Goal: Task Accomplishment & Management: Use online tool/utility

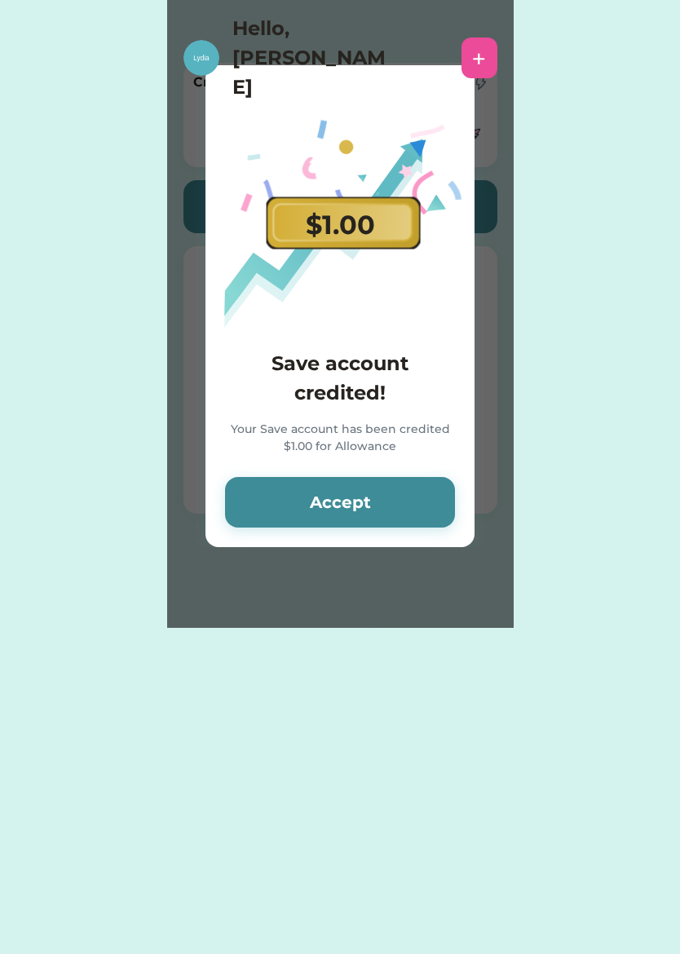
click at [418, 498] on button "Accept" at bounding box center [340, 502] width 230 height 51
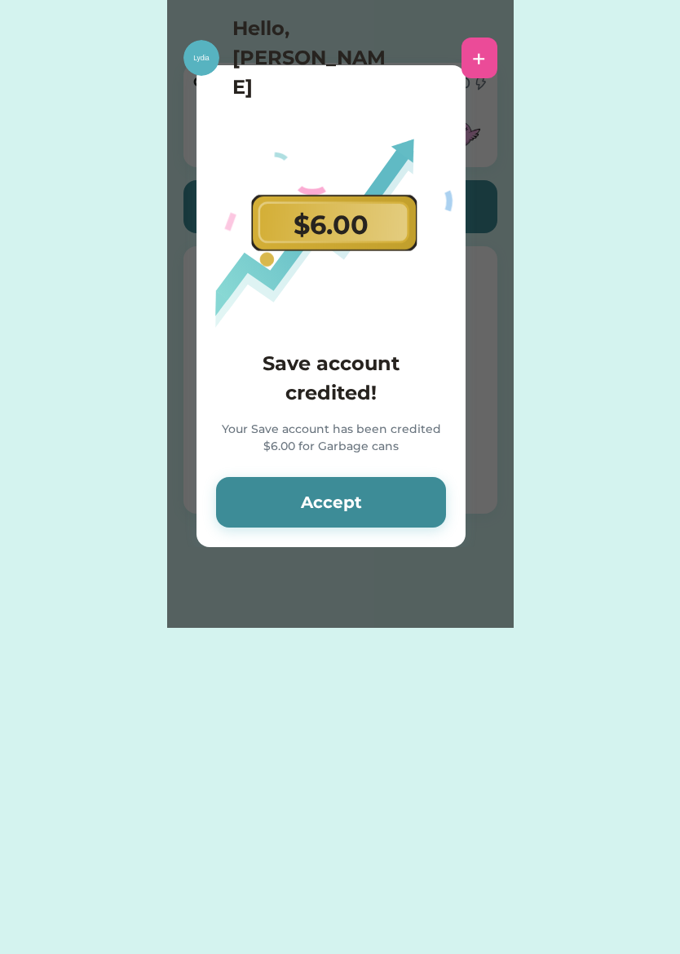
click at [420, 503] on button "Accept" at bounding box center [331, 502] width 230 height 51
click at [430, 489] on button "Accept" at bounding box center [331, 502] width 230 height 51
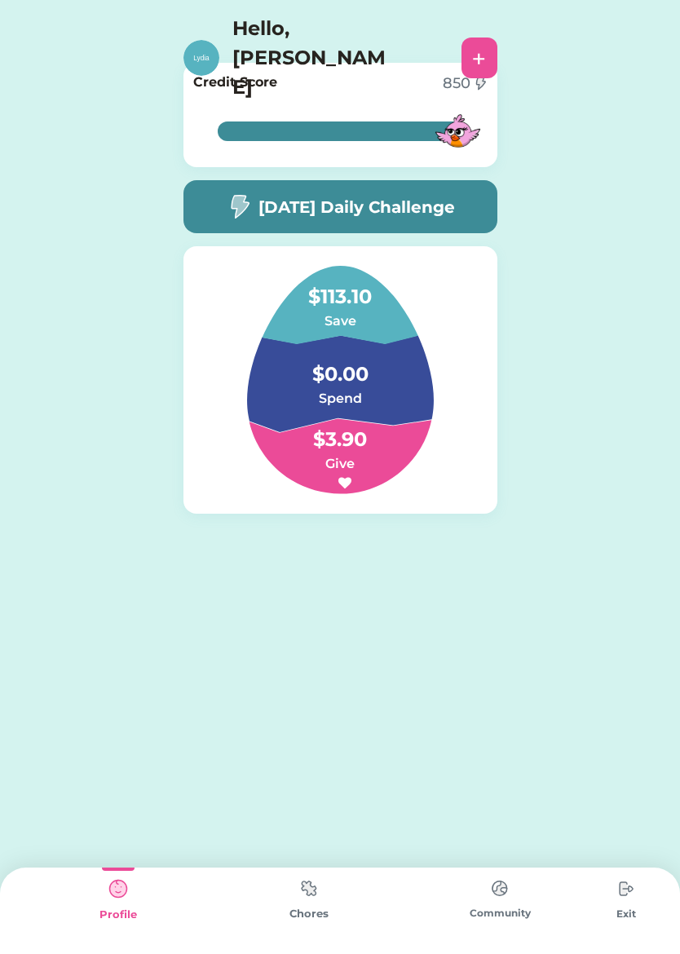
click at [323, 876] on img at bounding box center [309, 888] width 33 height 32
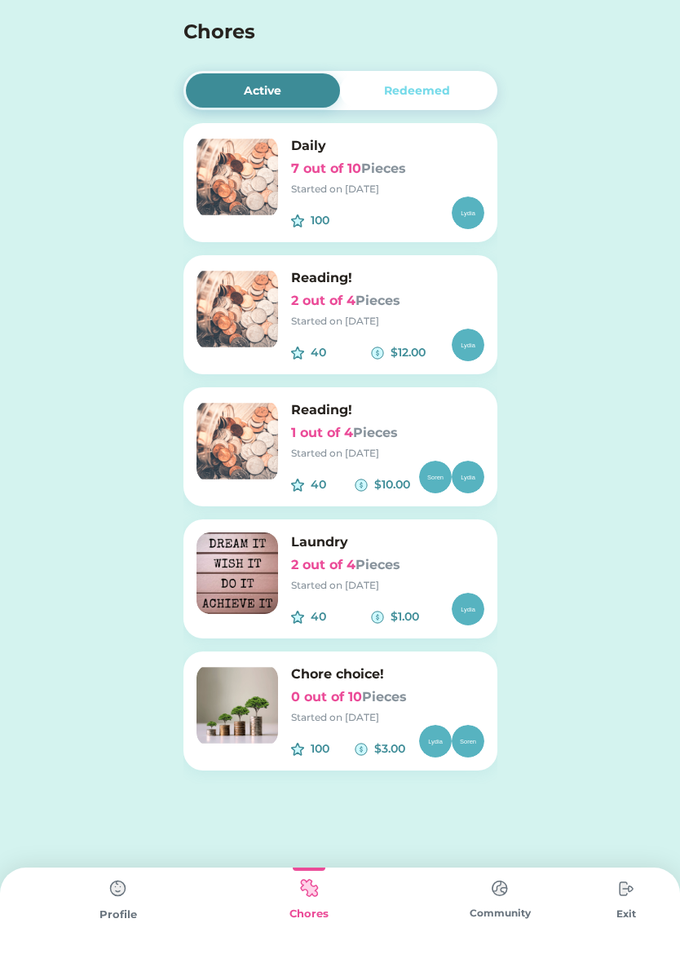
click at [454, 299] on h6 "2 out of 4 Pieces" at bounding box center [387, 301] width 193 height 20
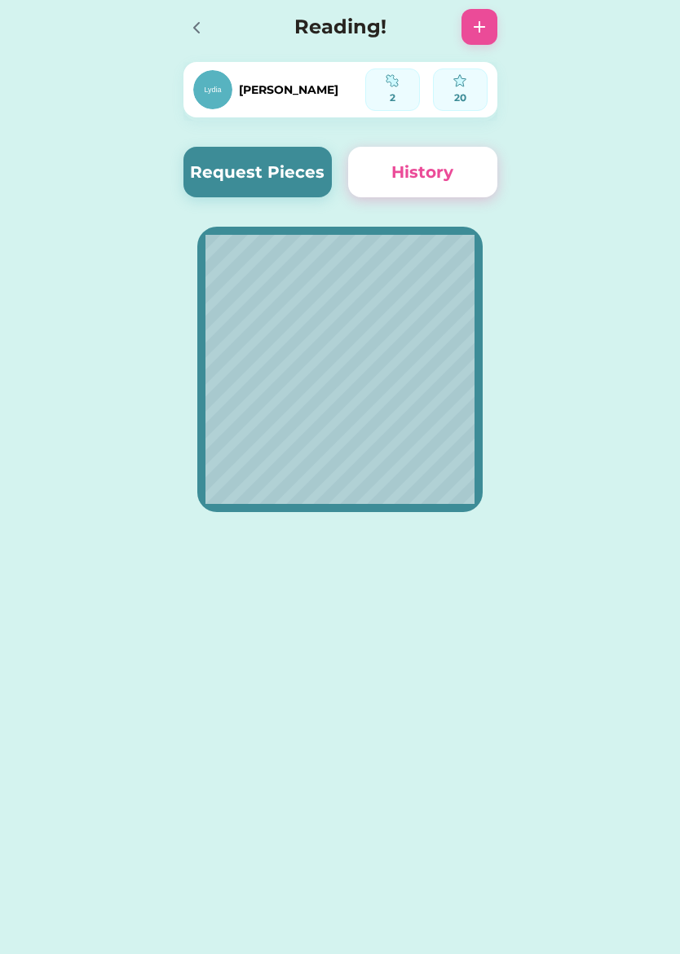
click at [286, 157] on button "Request Pieces" at bounding box center [257, 172] width 149 height 51
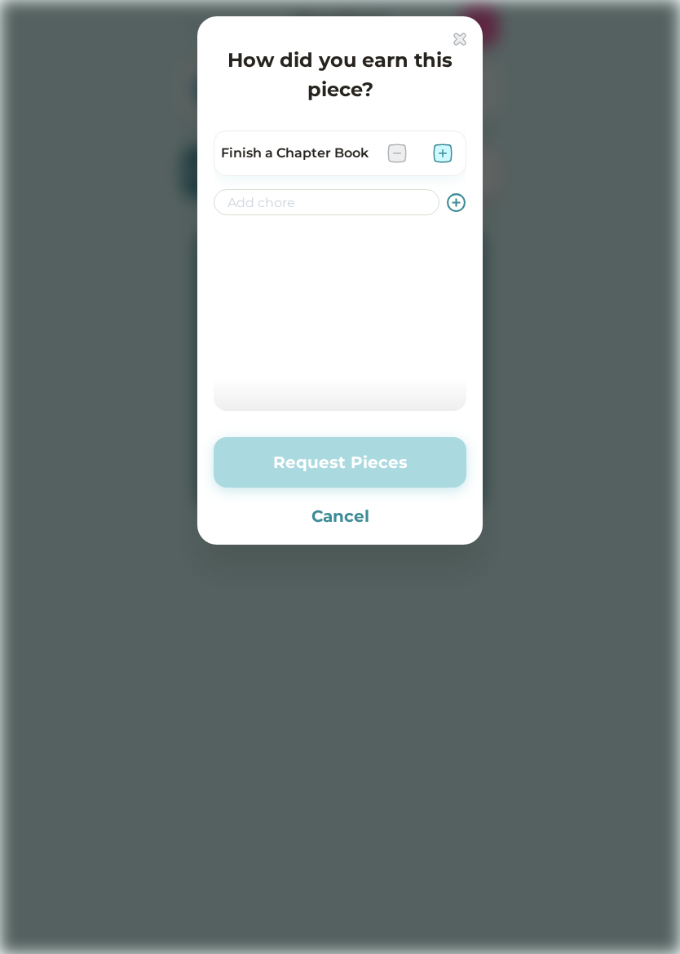
click at [523, 68] on div at bounding box center [340, 477] width 680 height 954
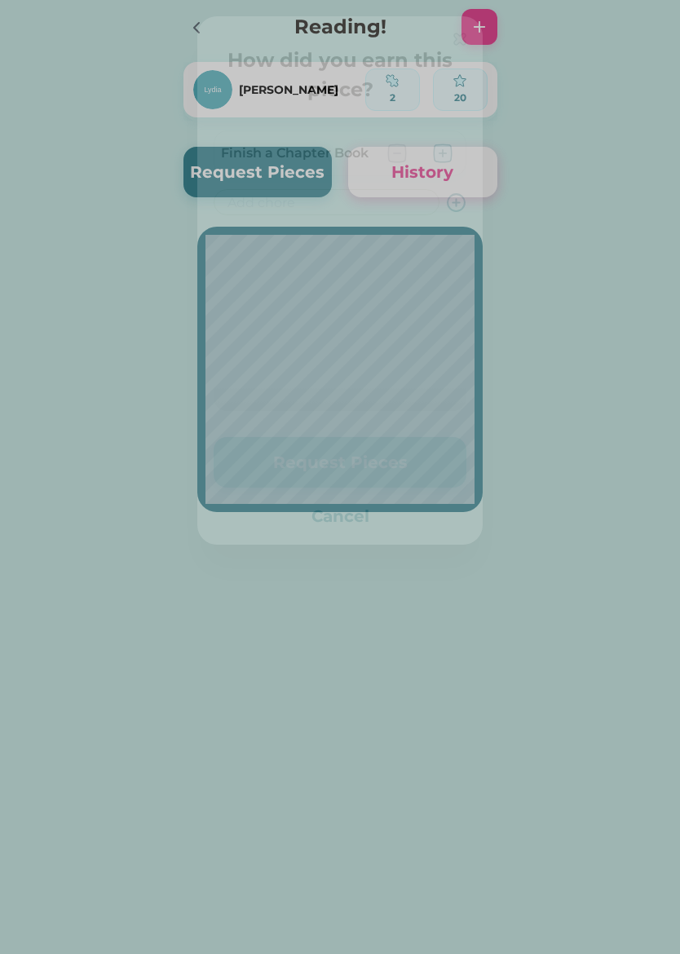
click at [455, 39] on div "Reading!" at bounding box center [340, 27] width 347 height 52
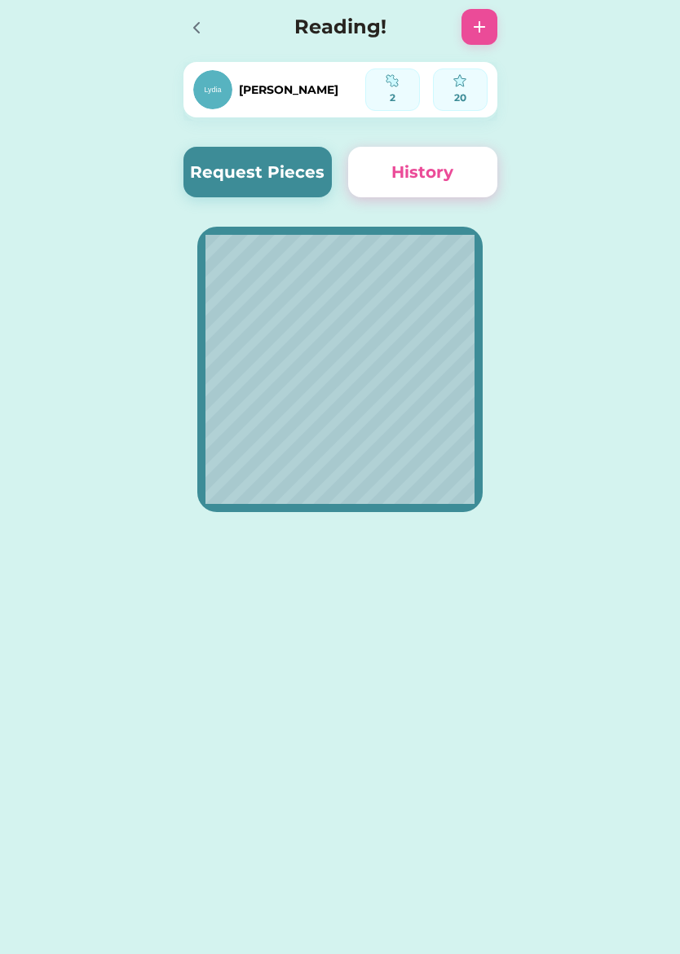
click at [189, 38] on div at bounding box center [195, 27] width 24 height 24
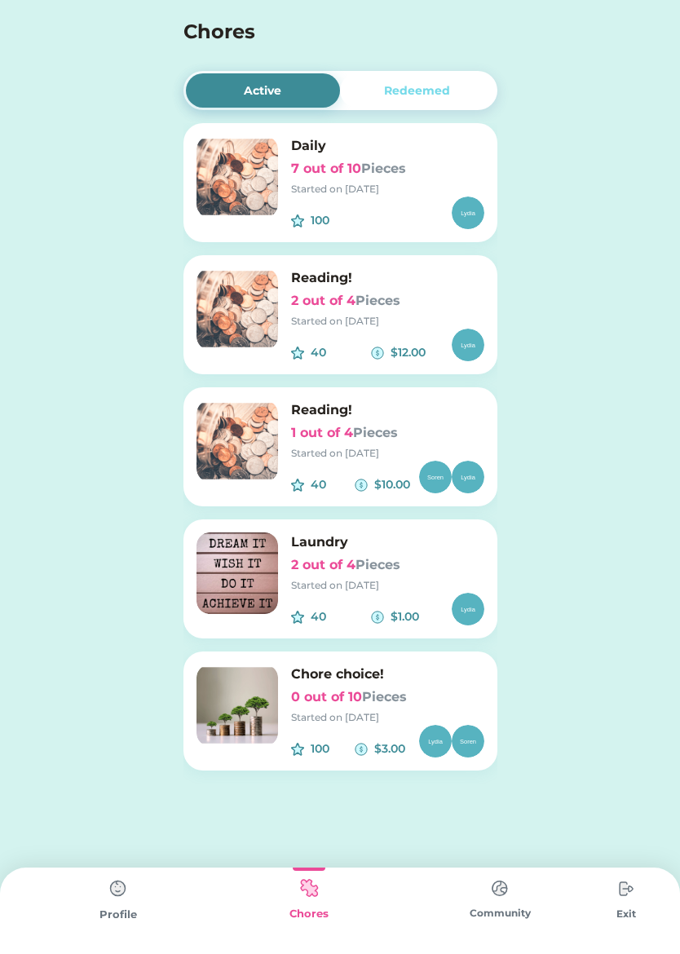
click at [446, 292] on h6 "2 out of 4 Pieces" at bounding box center [387, 301] width 193 height 20
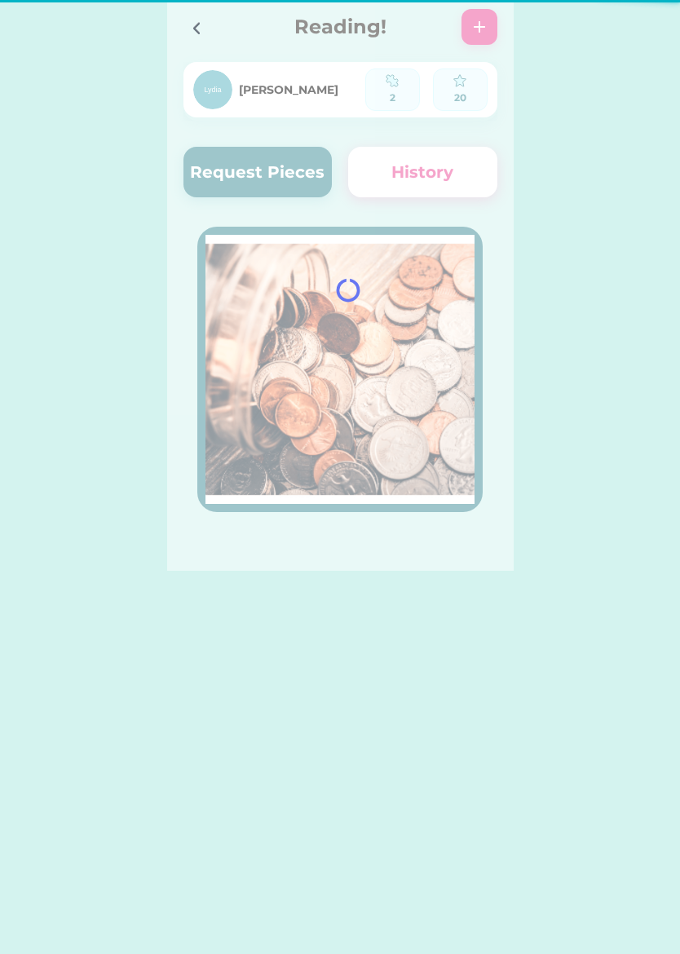
click at [435, 307] on div at bounding box center [340, 285] width 347 height 571
click at [293, 166] on div at bounding box center [340, 285] width 347 height 571
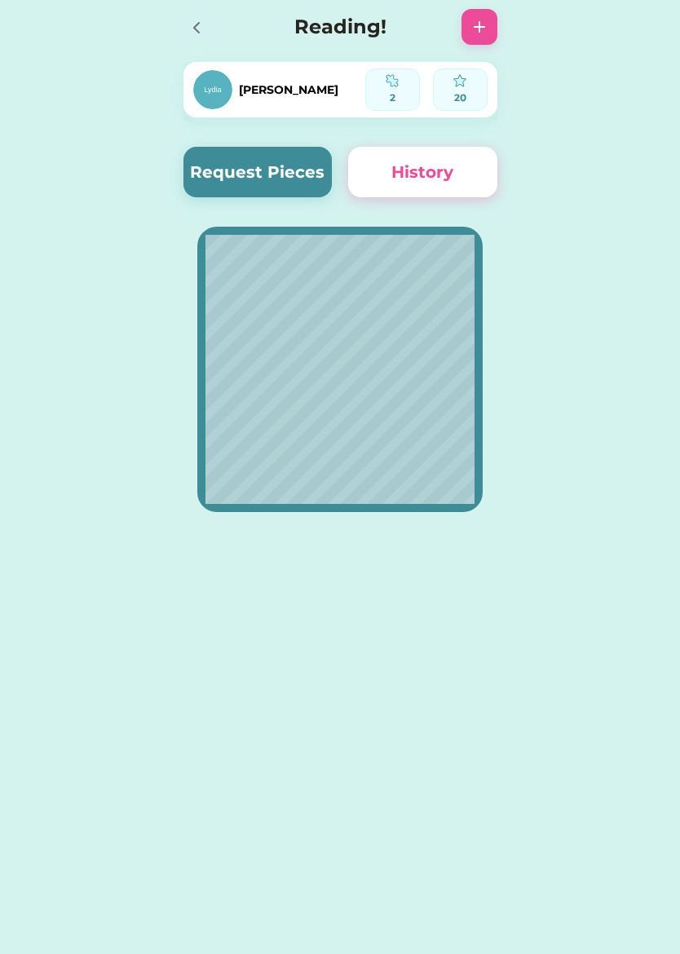
click at [310, 162] on button "Request Pieces" at bounding box center [257, 172] width 149 height 51
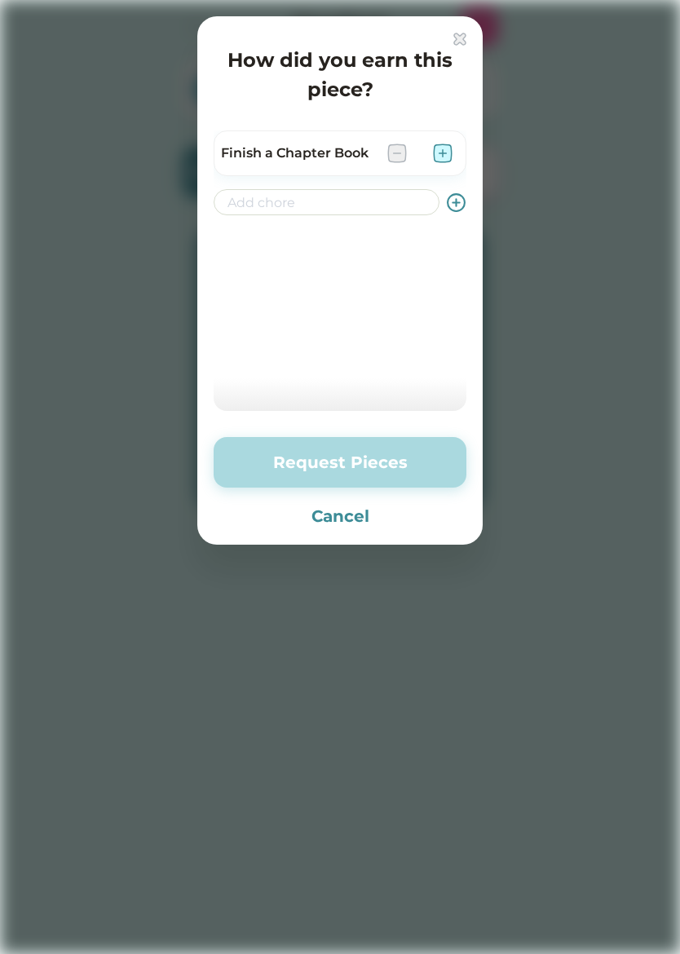
click at [445, 147] on img at bounding box center [443, 153] width 20 height 20
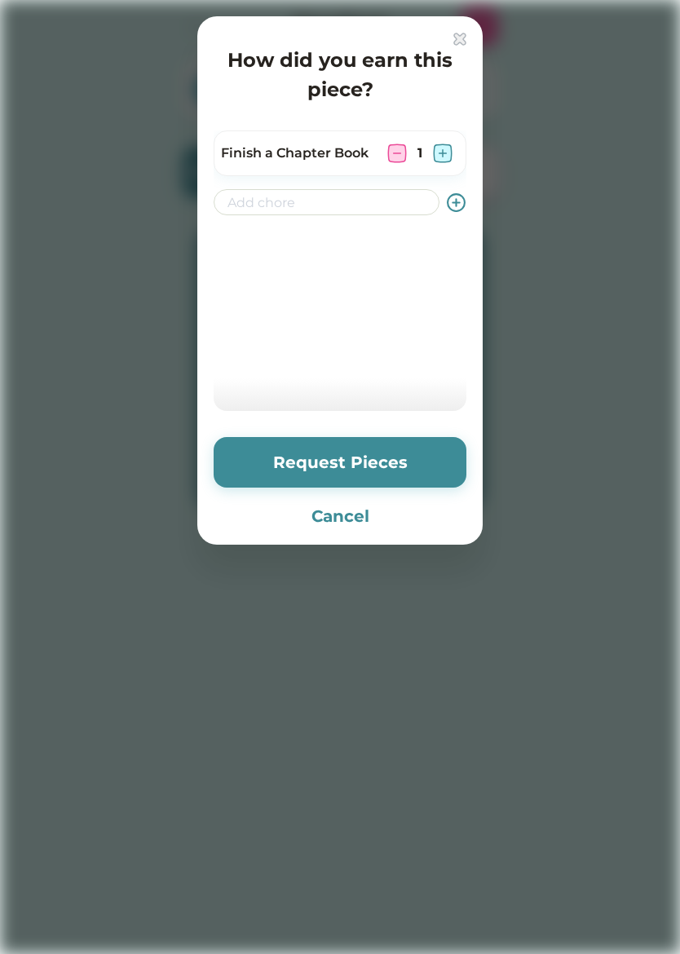
click at [408, 466] on button "Request Pieces" at bounding box center [340, 462] width 253 height 51
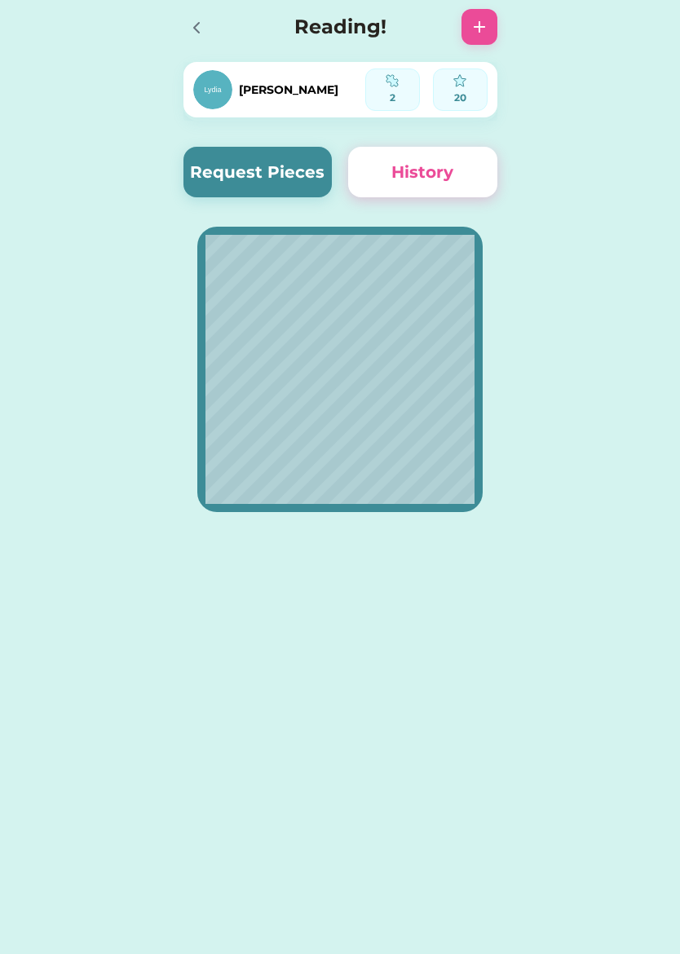
click at [196, 20] on icon at bounding box center [197, 28] width 20 height 20
